Goal: Task Accomplishment & Management: Manage account settings

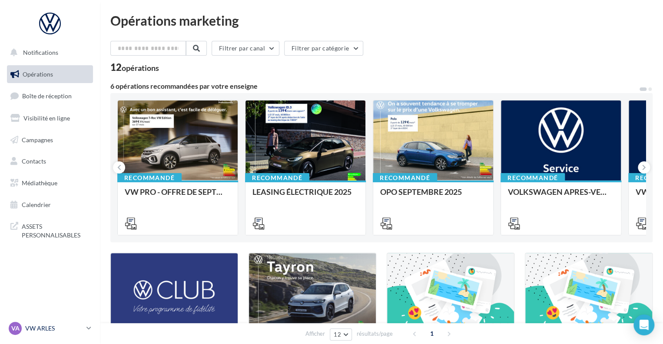
click at [57, 330] on p "VW ARLES" at bounding box center [54, 328] width 58 height 9
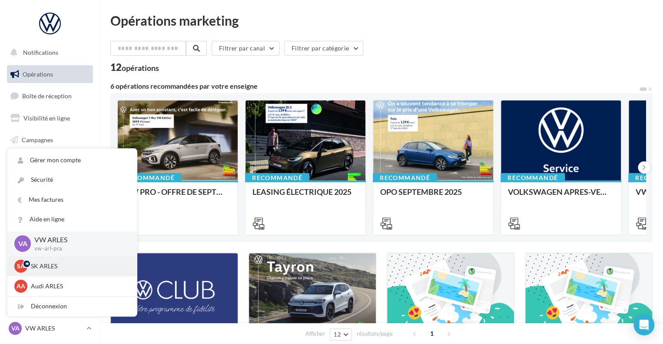
click at [59, 269] on p "SK ARLES" at bounding box center [79, 266] width 96 height 9
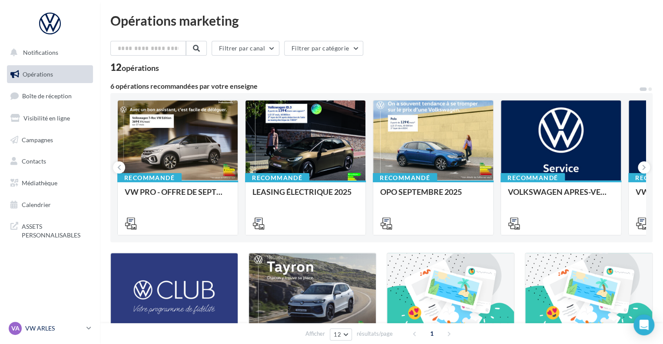
click at [75, 328] on p "VW ARLES" at bounding box center [54, 328] width 58 height 9
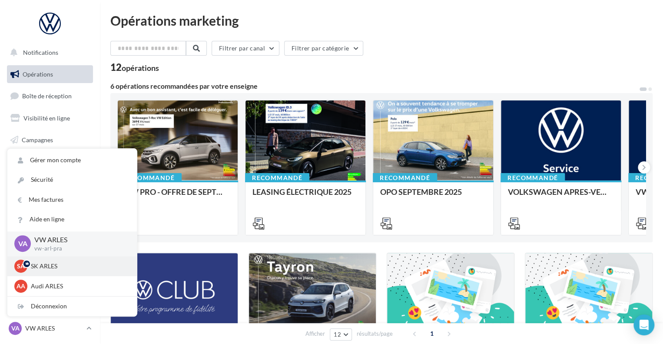
click at [36, 272] on div "SA SK ARLES sk-arle-ppra" at bounding box center [72, 265] width 116 height 13
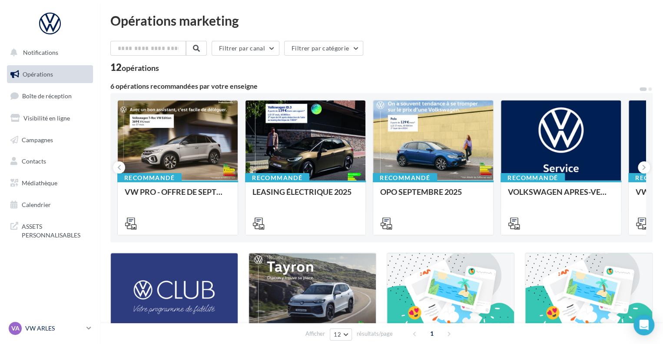
click at [52, 328] on p "VW ARLES" at bounding box center [54, 328] width 58 height 9
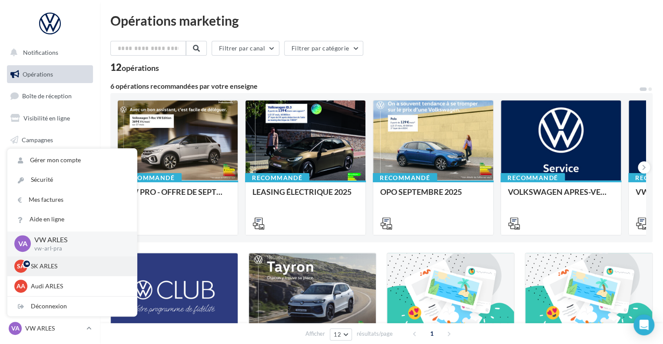
click at [59, 271] on div "SA SK ARLES sk-arle-ppra" at bounding box center [72, 265] width 116 height 13
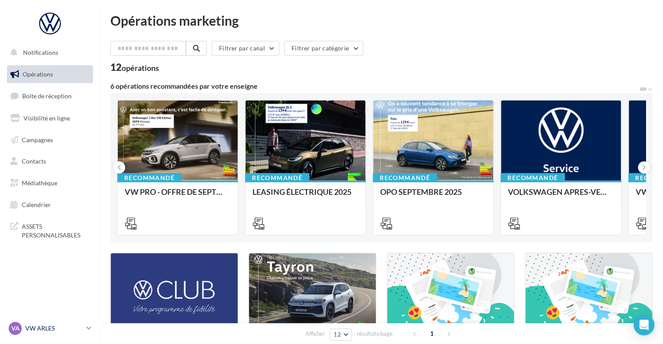
click at [71, 325] on p "VW ARLES" at bounding box center [54, 328] width 58 height 9
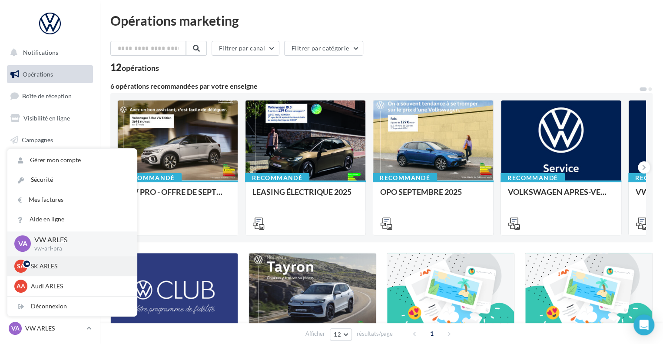
click at [31, 267] on p "SK ARLES" at bounding box center [79, 266] width 96 height 9
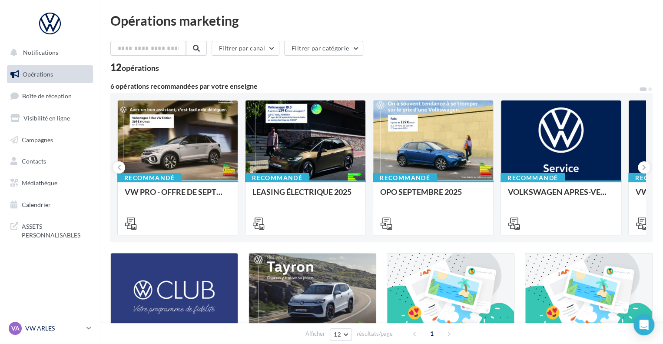
click at [80, 330] on p "VW ARLES" at bounding box center [54, 328] width 58 height 9
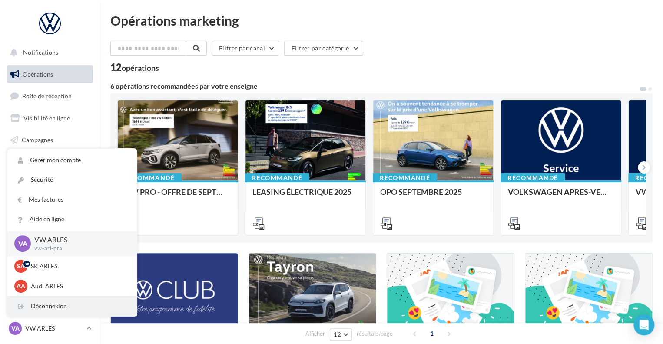
click at [56, 309] on div "Déconnexion" at bounding box center [71, 306] width 129 height 20
